Goal: Complete application form: Complete application form

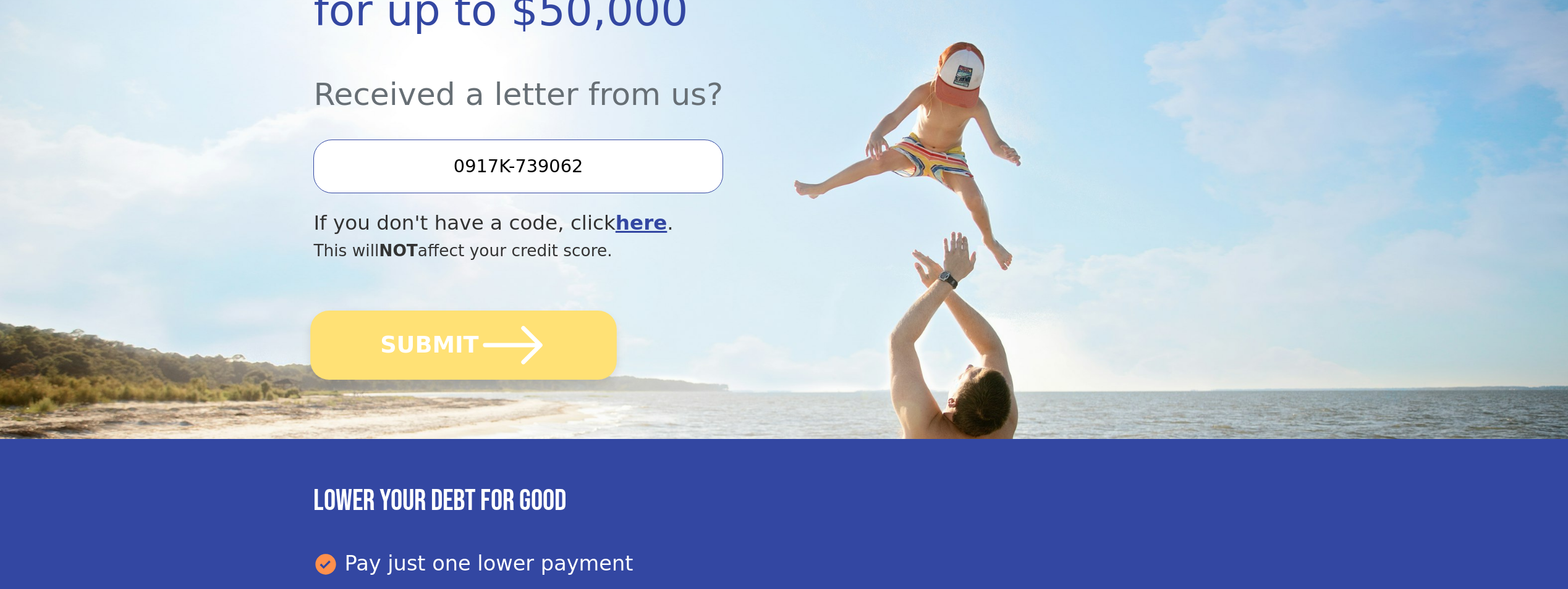
scroll to position [309, 0]
click at [492, 346] on icon "submit" at bounding box center [513, 344] width 59 height 38
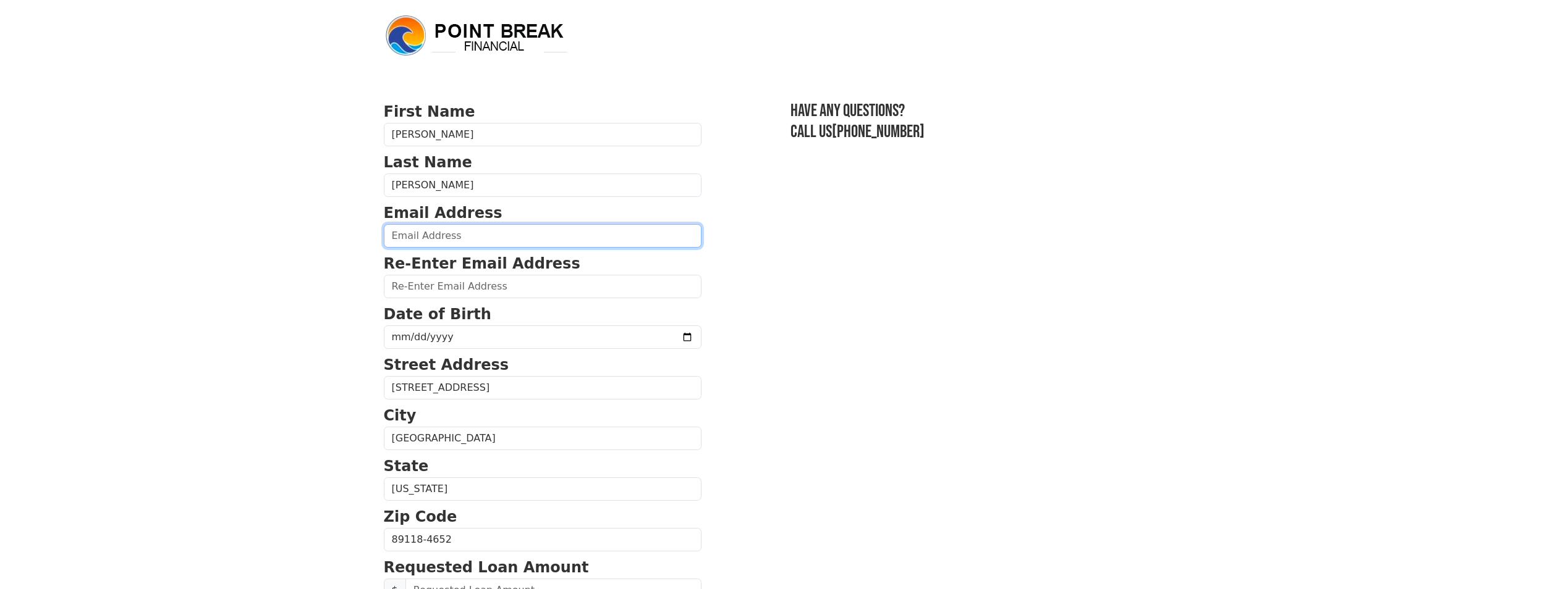
click at [483, 242] on input "email" at bounding box center [542, 236] width 318 height 23
type input "[PERSON_NAME][EMAIL_ADDRESS][PERSON_NAME][DOMAIN_NAME]"
type input "[PHONE_NUMBER]"
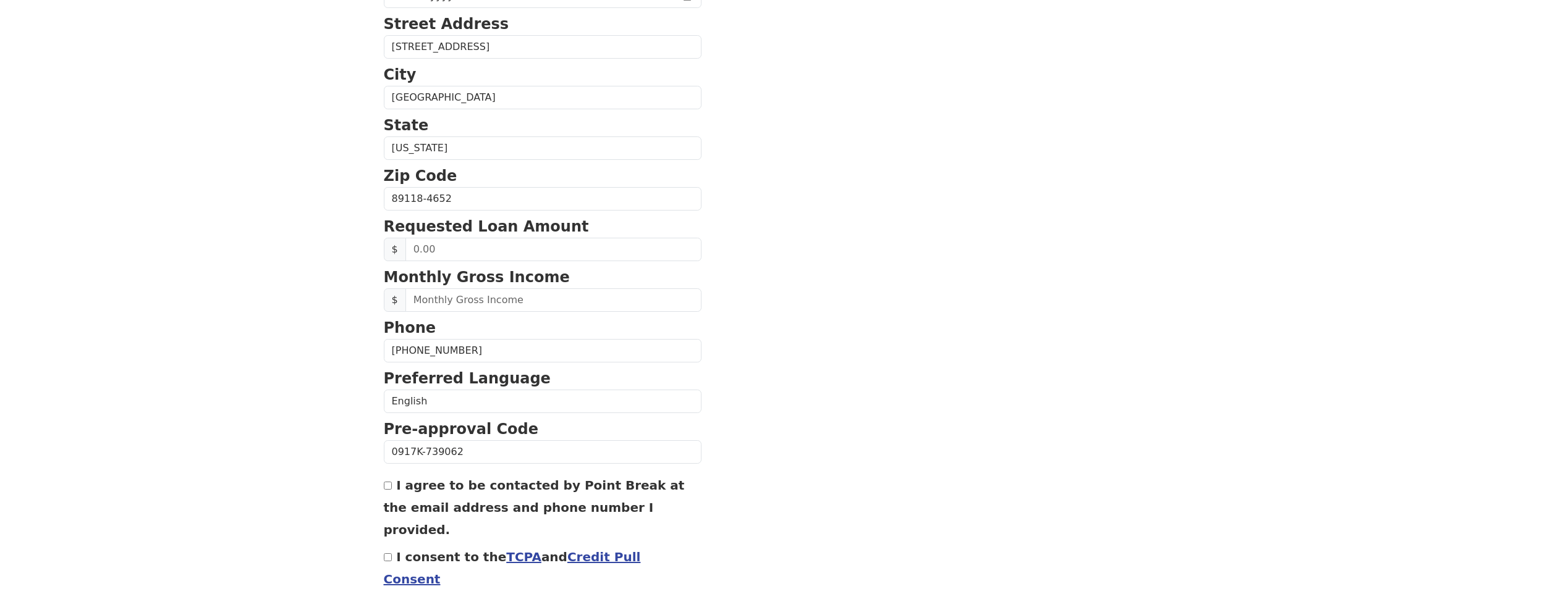
scroll to position [270, 0]
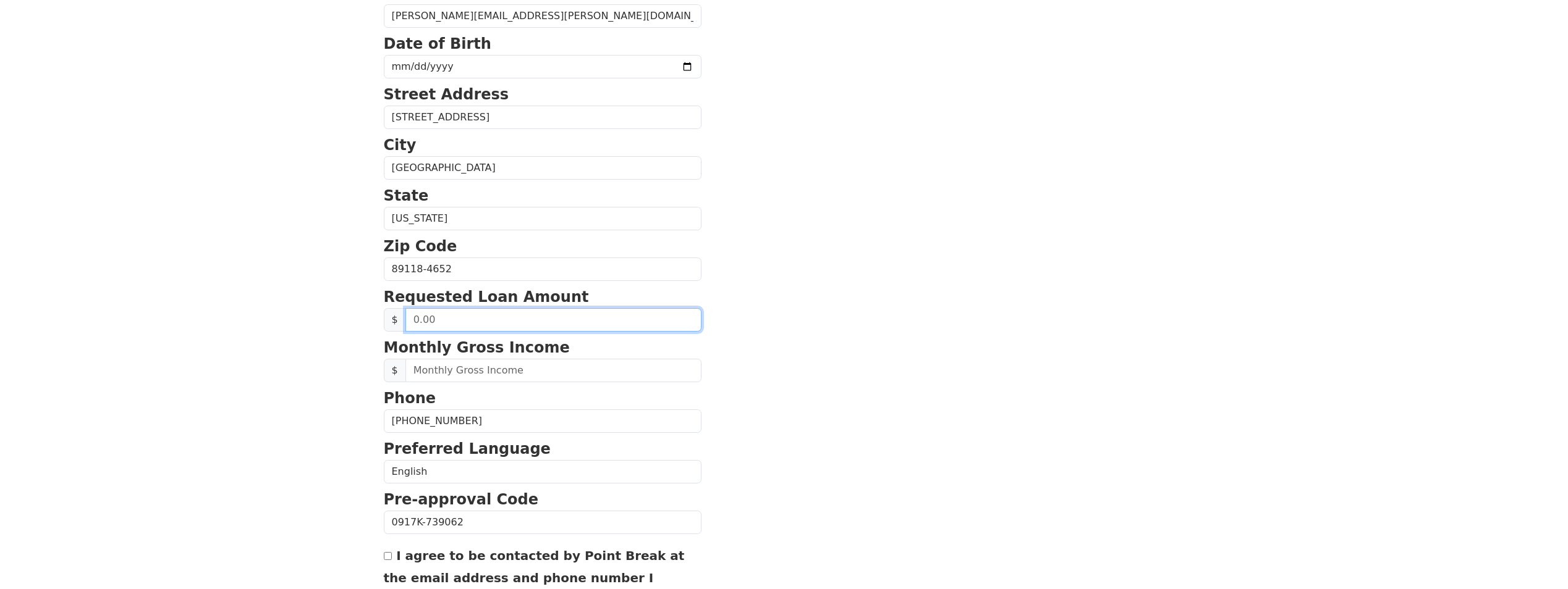
click at [496, 328] on input "text" at bounding box center [553, 320] width 296 height 23
click at [462, 325] on input "0.00" at bounding box center [553, 320] width 296 height 23
click at [461, 325] on input "0.00" at bounding box center [553, 320] width 296 height 23
type input "45,867.43"
click at [474, 376] on input "text" at bounding box center [553, 370] width 296 height 23
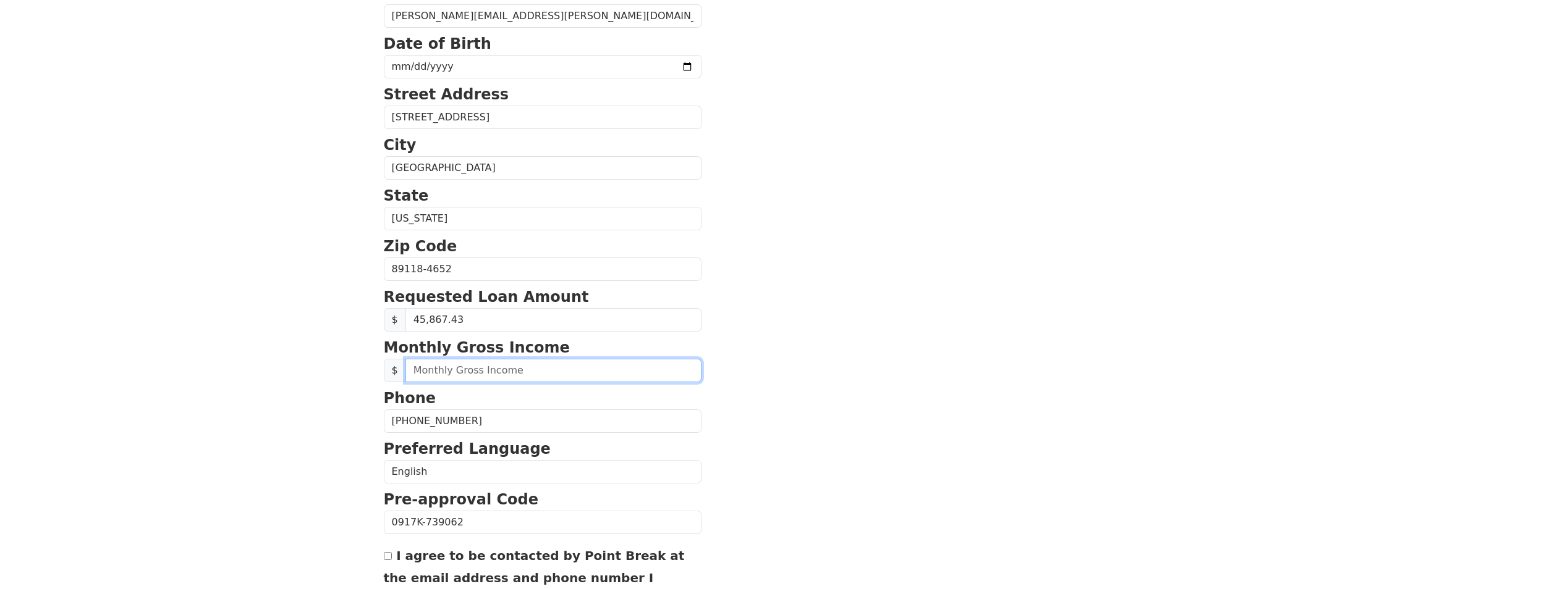
click at [471, 371] on input "text" at bounding box center [553, 370] width 296 height 23
type input "5,247.68"
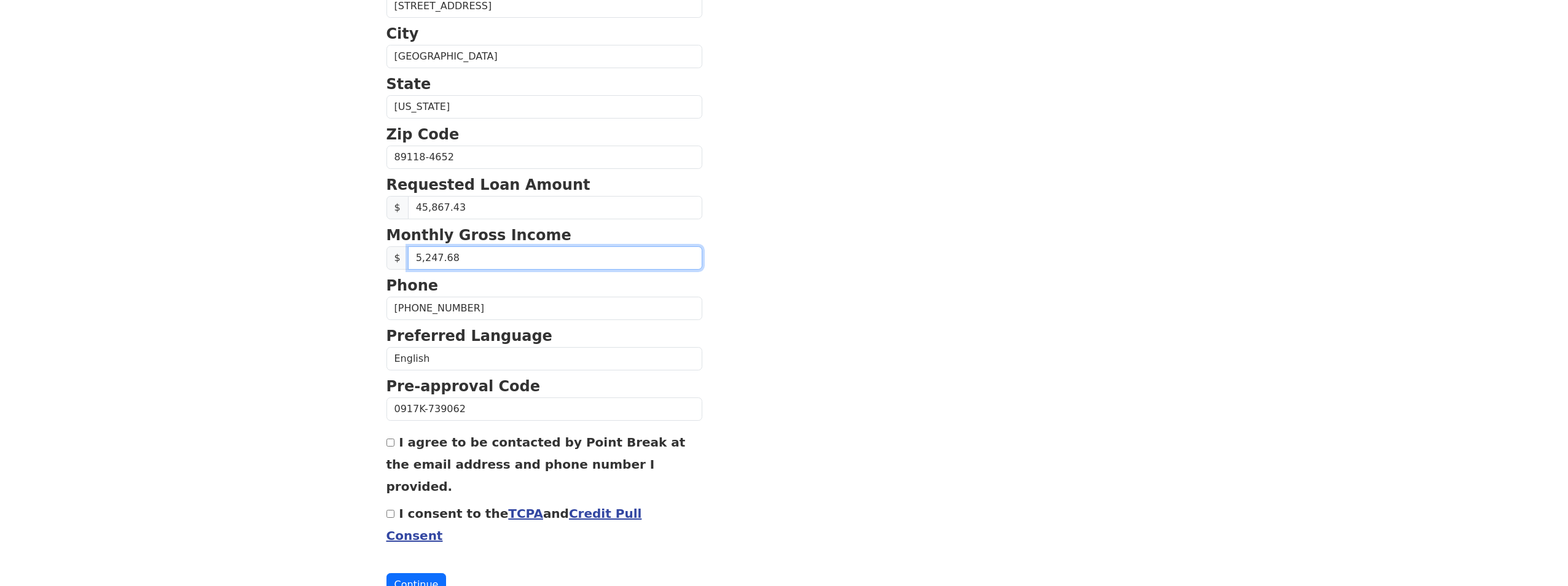
scroll to position [392, 0]
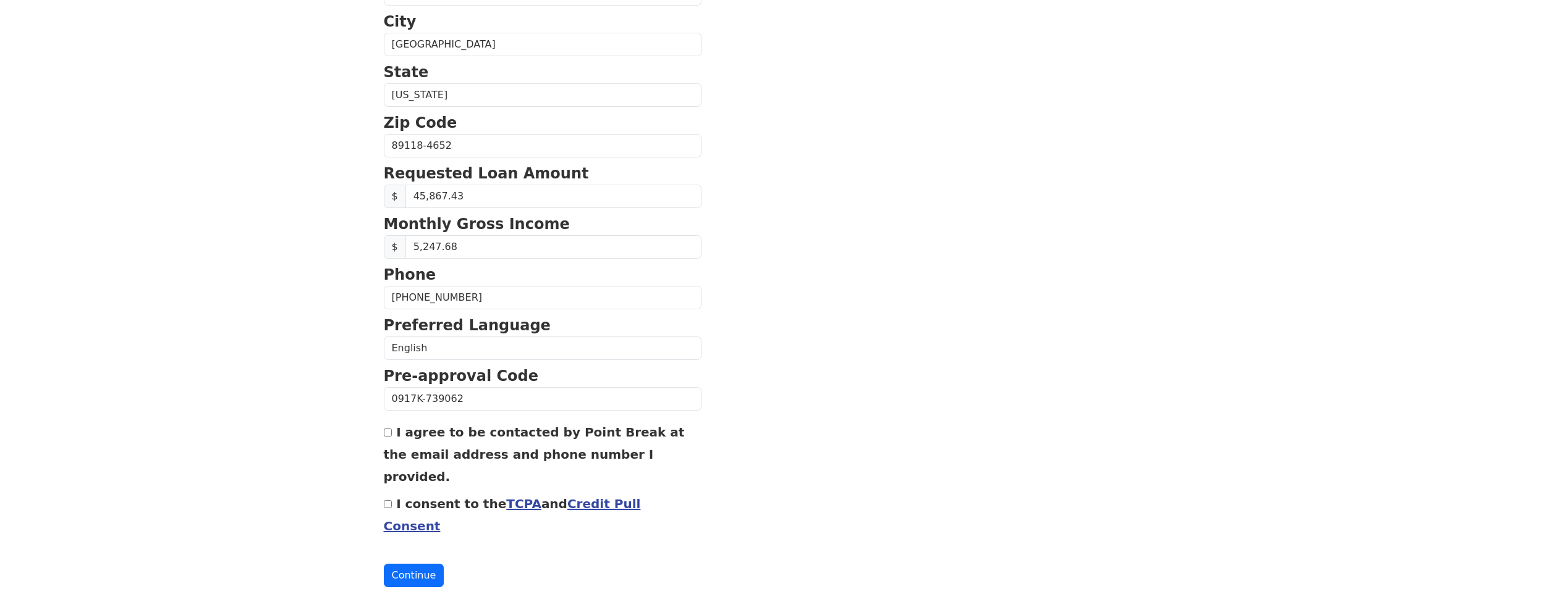
click at [464, 435] on label "I agree to be contacted by Point Break at the email address and phone number I …" at bounding box center [534, 454] width 301 height 59
click at [392, 435] on input "I agree to be contacted by Point Break at the email address and phone number I …" at bounding box center [388, 433] width 8 height 8
checkbox input "true"
click at [510, 496] on link "TCPA" at bounding box center [524, 503] width 35 height 15
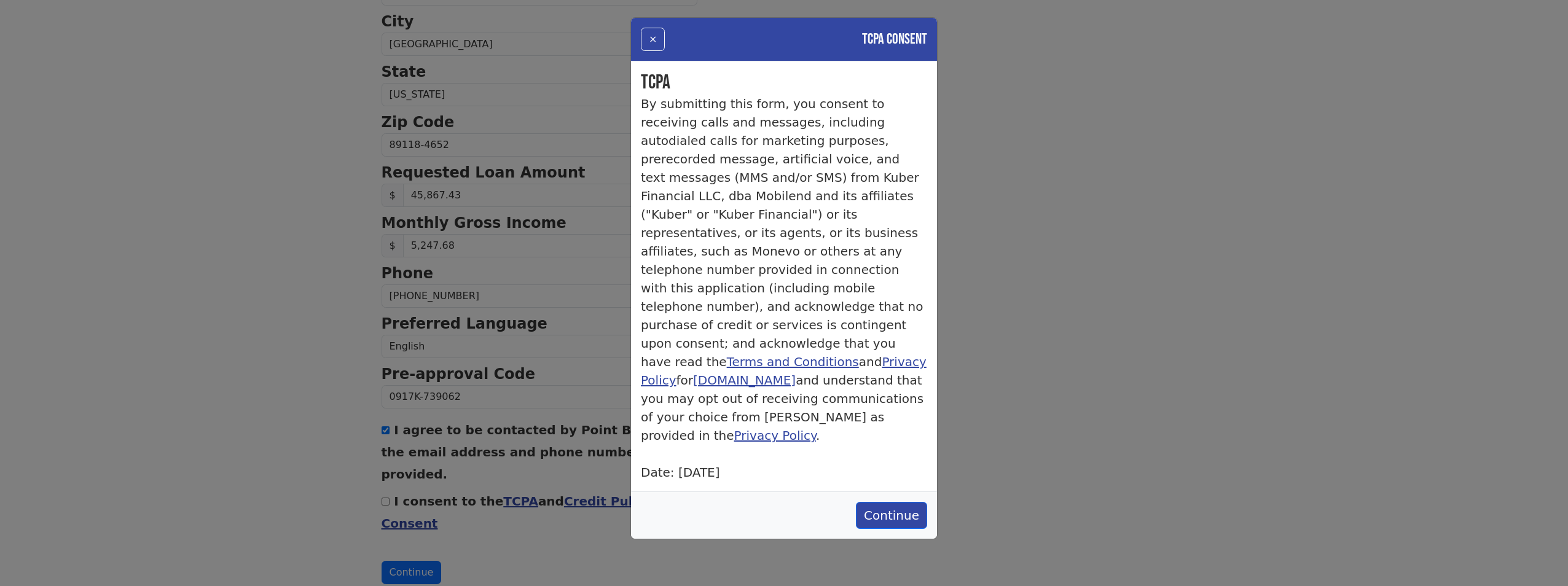
drag, startPoint x: 649, startPoint y: 42, endPoint x: 642, endPoint y: 53, distance: 13.0
click at [649, 42] on button "×" at bounding box center [653, 39] width 24 height 23
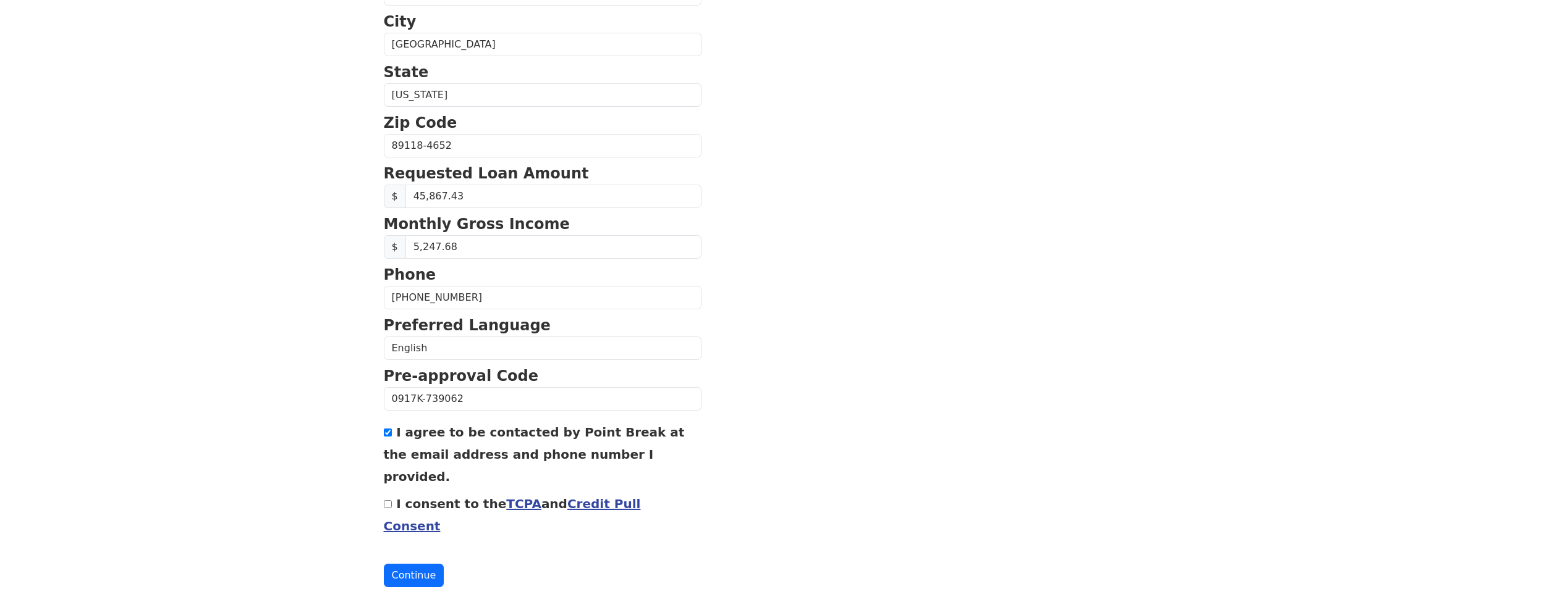
click at [586, 496] on link "Credit Pull Consent" at bounding box center [512, 515] width 257 height 37
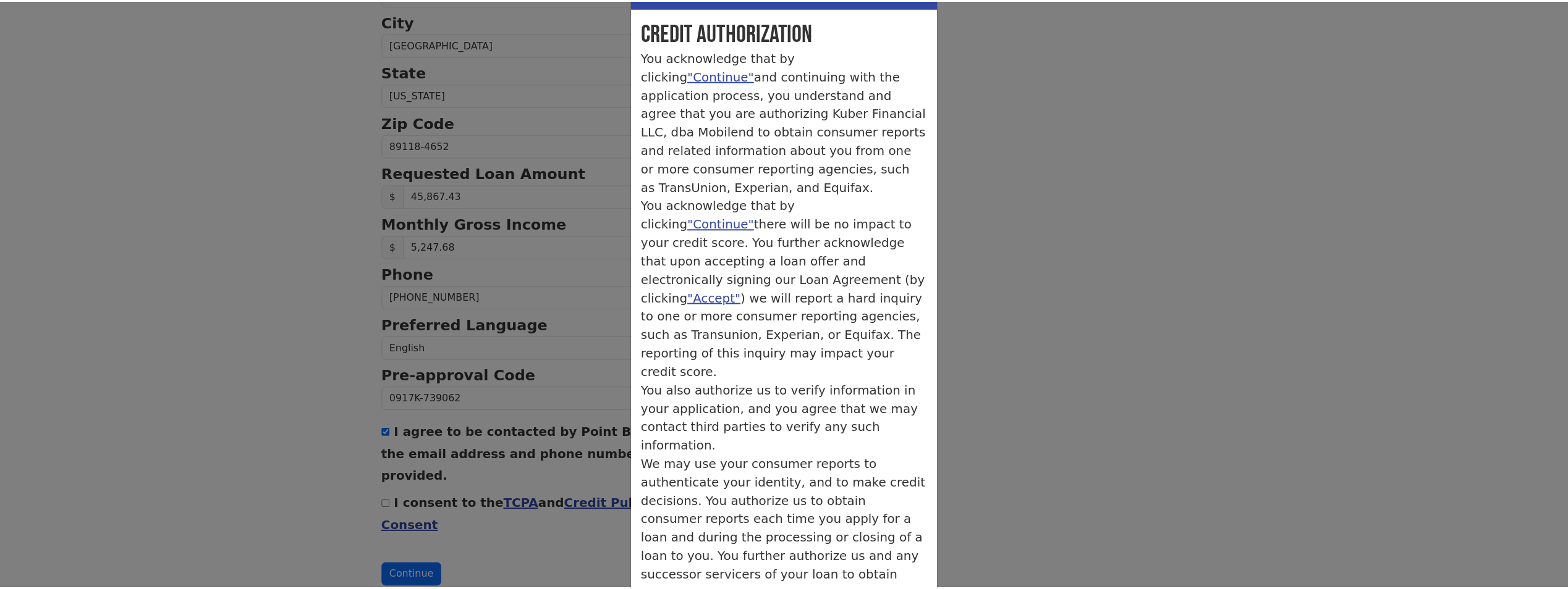
scroll to position [0, 0]
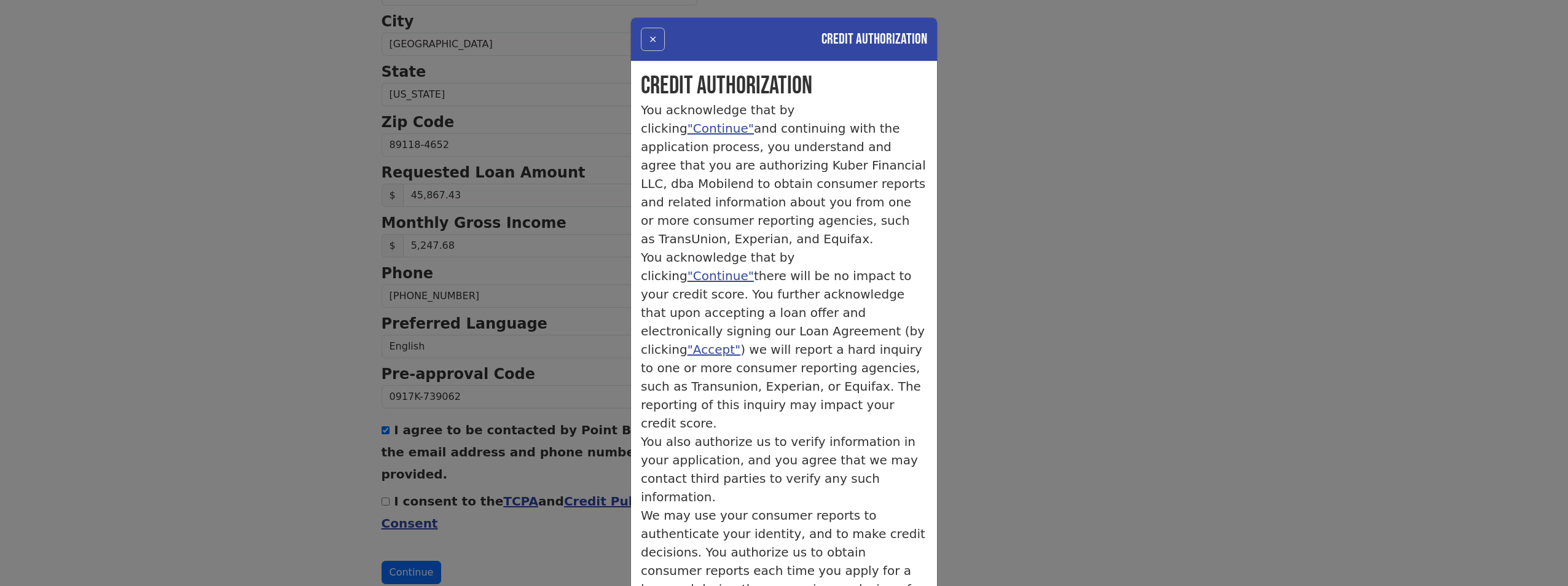
click at [651, 42] on button "×" at bounding box center [653, 39] width 24 height 23
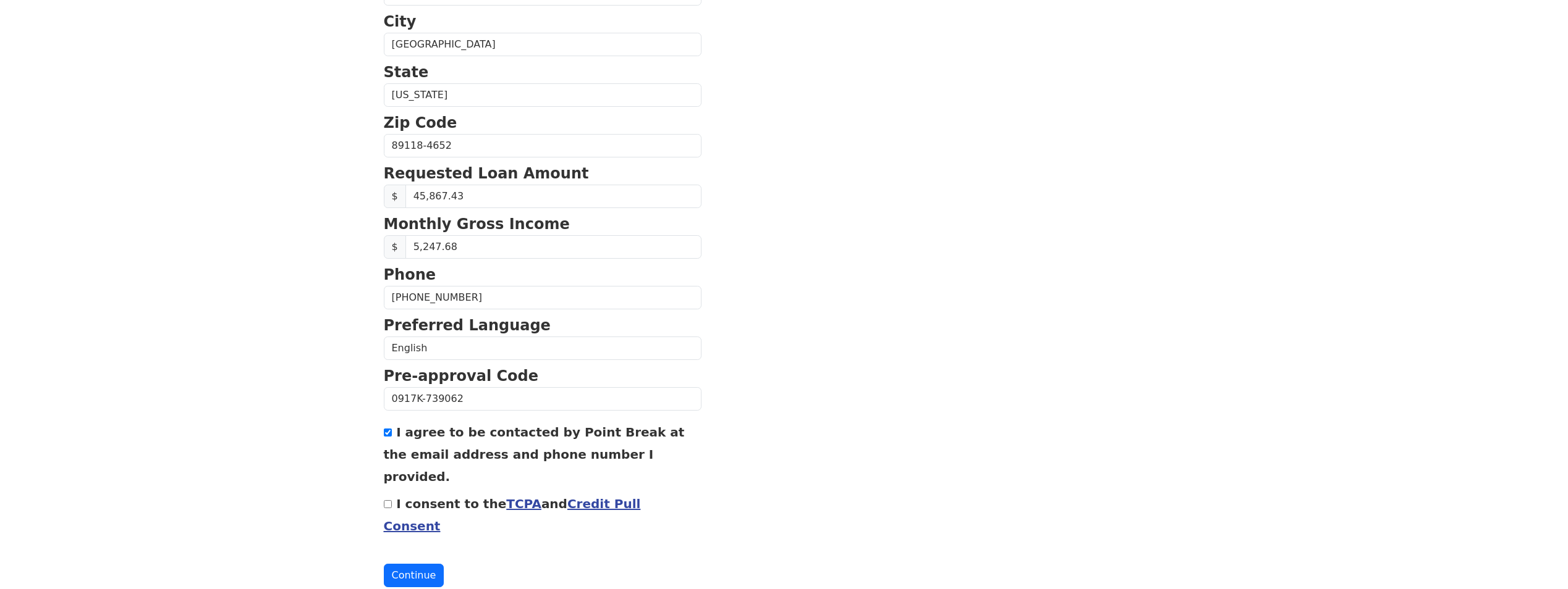
click at [396, 496] on label "I consent to the TCPA and Credit Pull Consent" at bounding box center [512, 515] width 257 height 37
click at [392, 500] on input "I consent to the TCPA and Credit Pull Consent" at bounding box center [388, 504] width 8 height 8
checkbox input "true"
click at [408, 564] on button "Continue" at bounding box center [414, 575] width 61 height 23
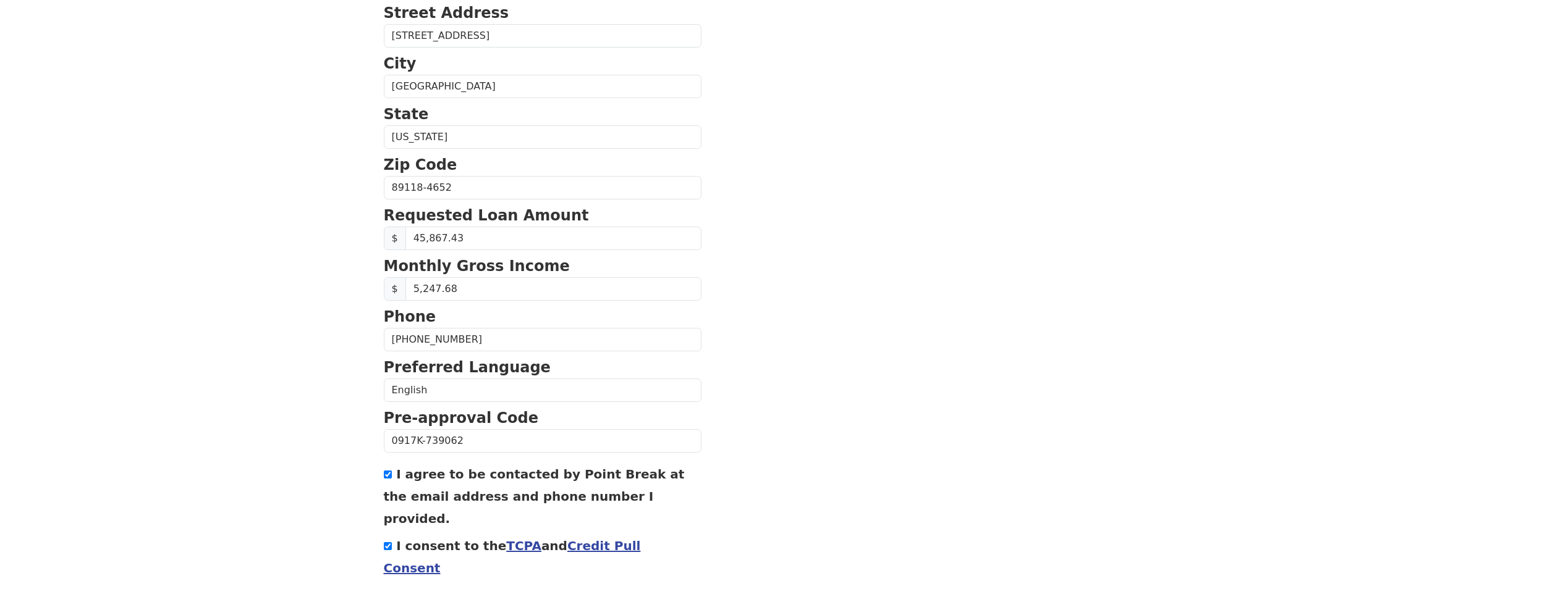
scroll to position [41, 0]
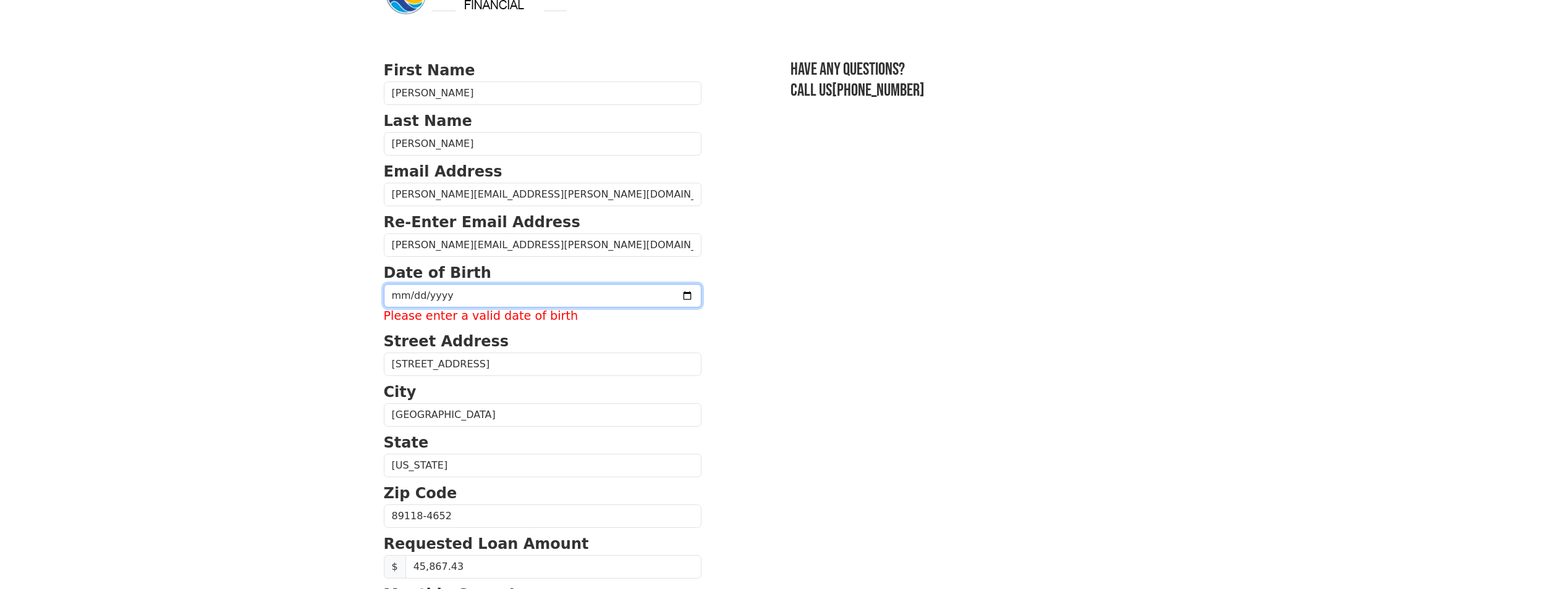
click at [523, 303] on input "date" at bounding box center [542, 295] width 318 height 23
type input "[DATE]"
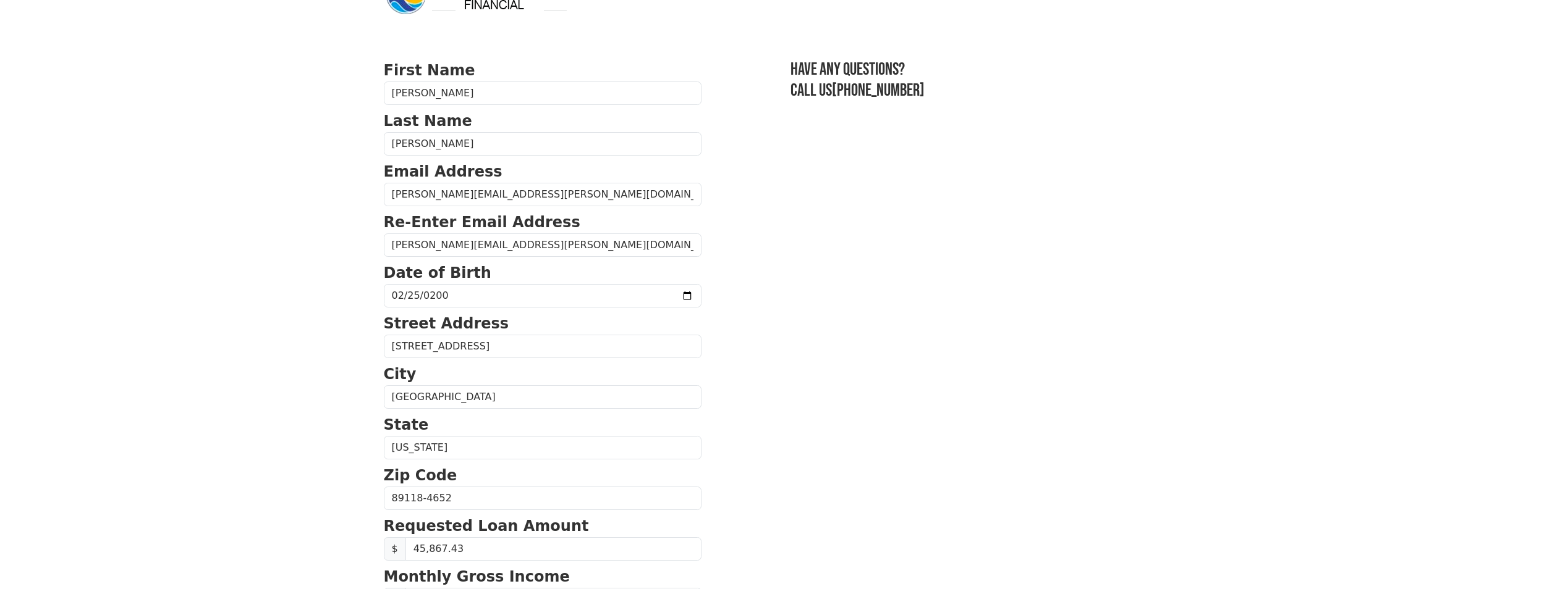
click at [904, 277] on section "First Name [PERSON_NAME] Last Name [PERSON_NAME] Email Address [PERSON_NAME][EM…" at bounding box center [784, 500] width 801 height 881
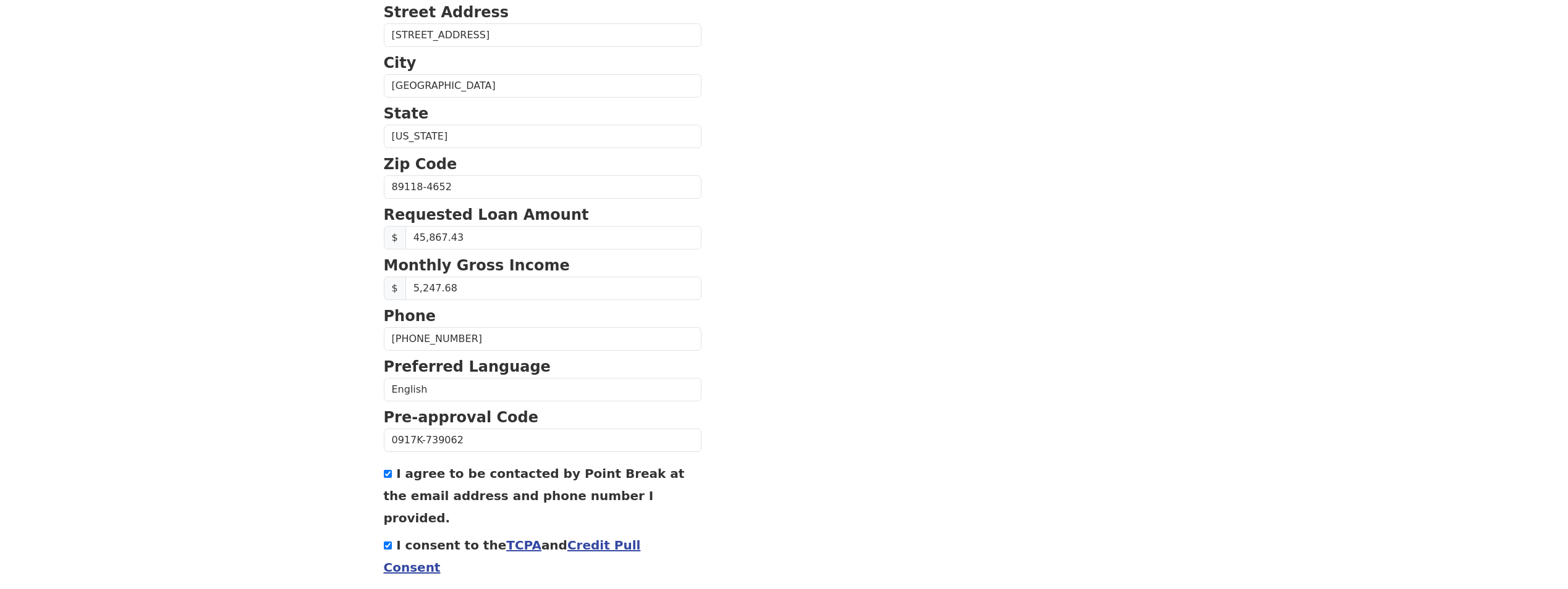
scroll to position [394, 0]
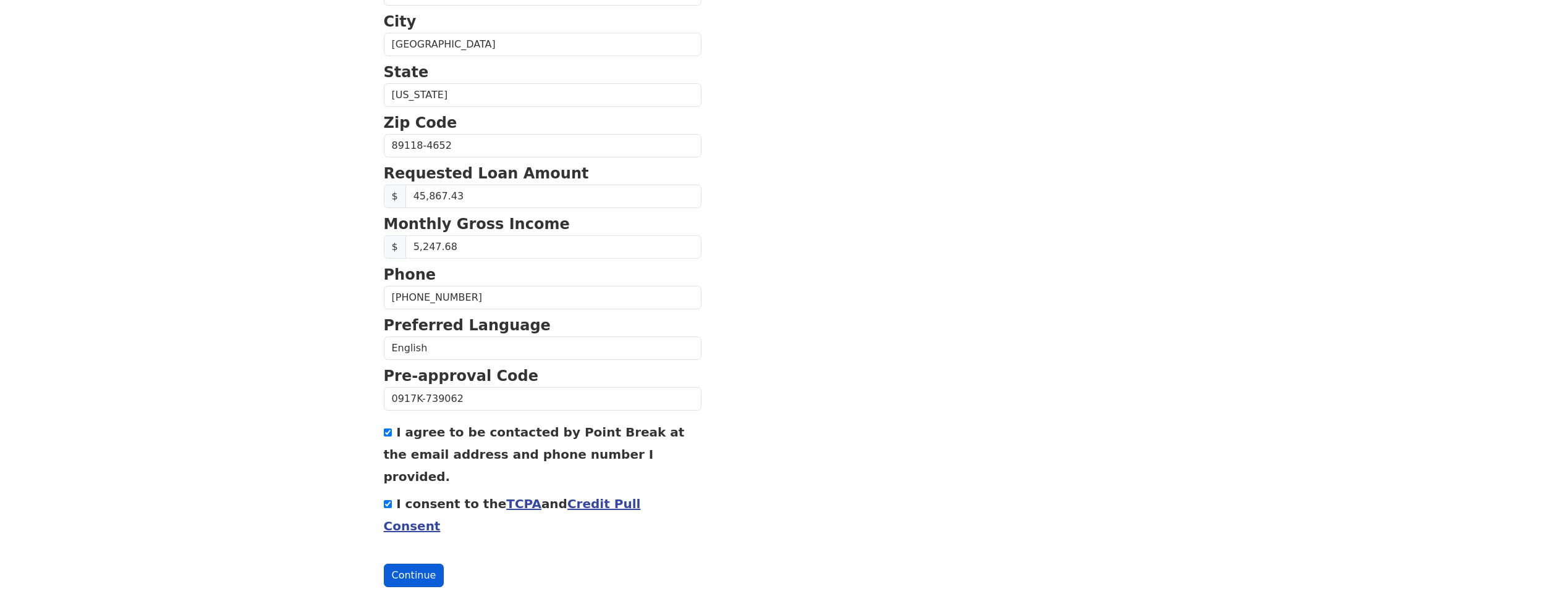
click at [394, 564] on button "Continue" at bounding box center [414, 575] width 61 height 23
